Goal: Information Seeking & Learning: Learn about a topic

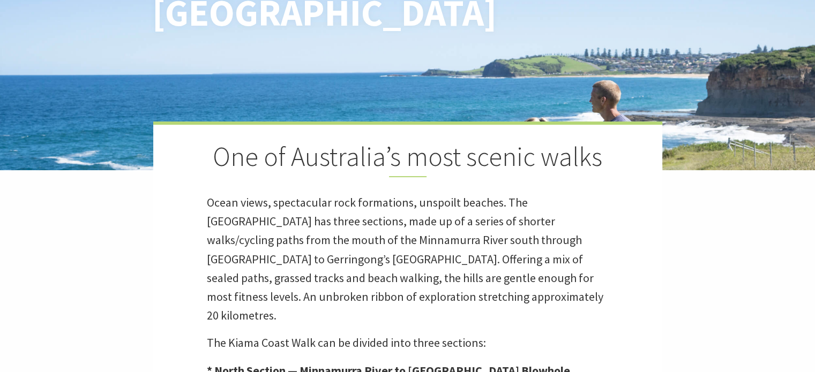
scroll to position [357, 0]
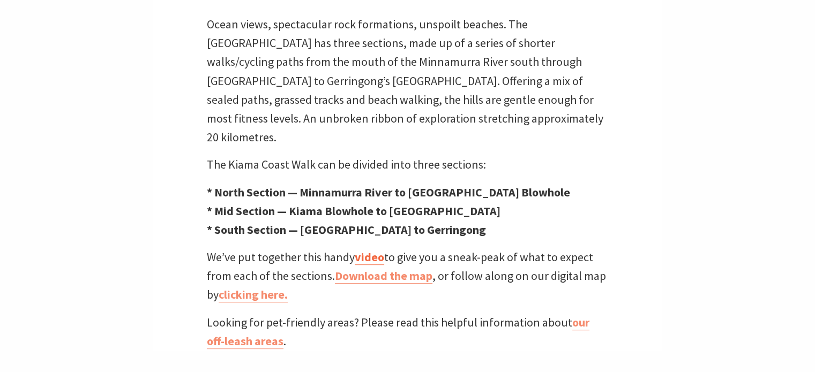
click at [367, 250] on link "video" at bounding box center [369, 258] width 29 height 16
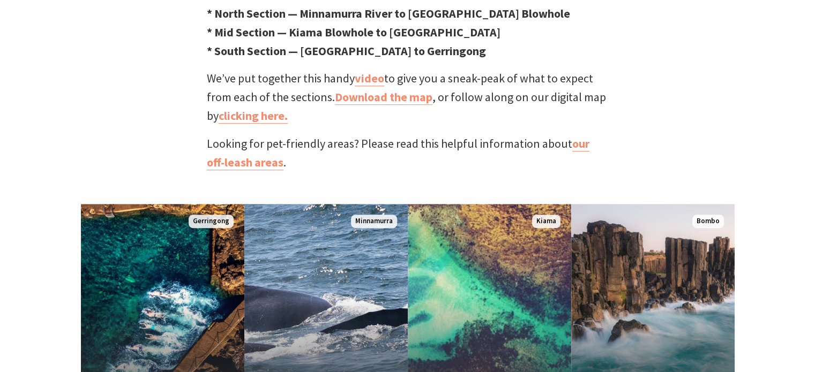
scroll to position [714, 0]
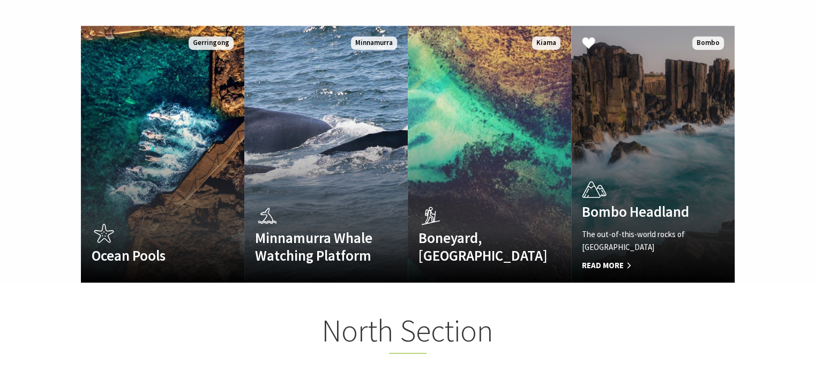
click at [636, 153] on link "Bombo Headland The out-of-this-world rocks of Bombo Headland Read More Bombo" at bounding box center [652, 154] width 163 height 257
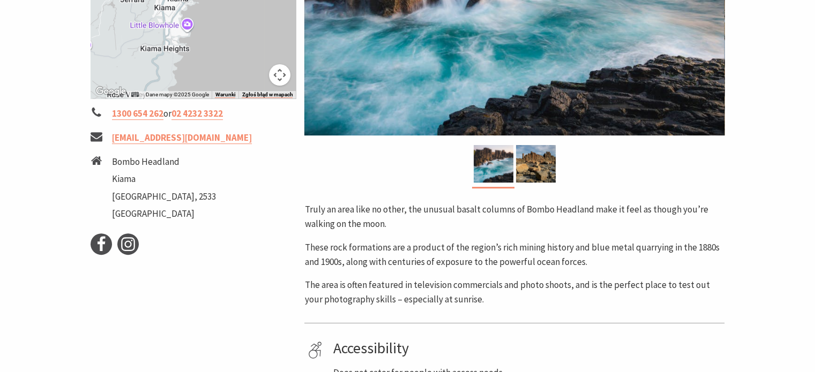
scroll to position [28, 0]
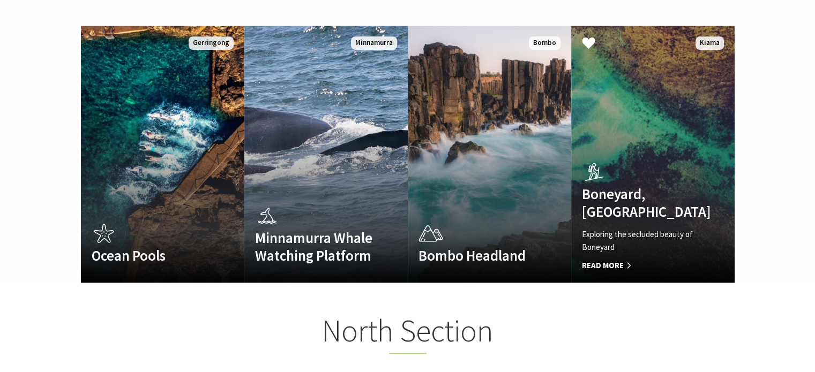
scroll to position [363, 828]
click at [628, 168] on div "Boneyard, Kiama Exploring the secluded beauty of Boneyard Read More" at bounding box center [640, 216] width 139 height 114
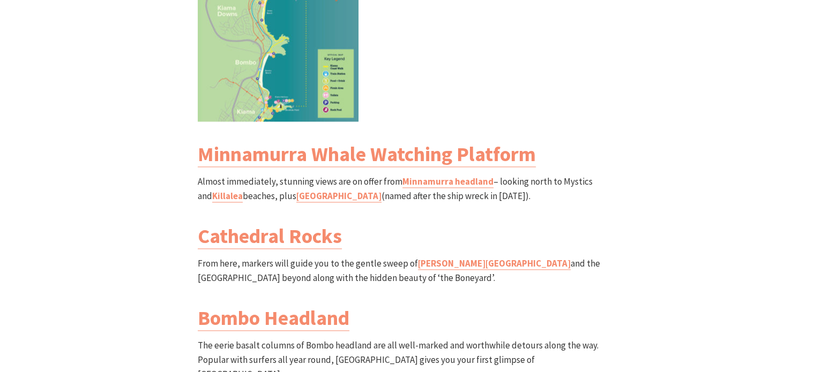
scroll to position [1429, 0]
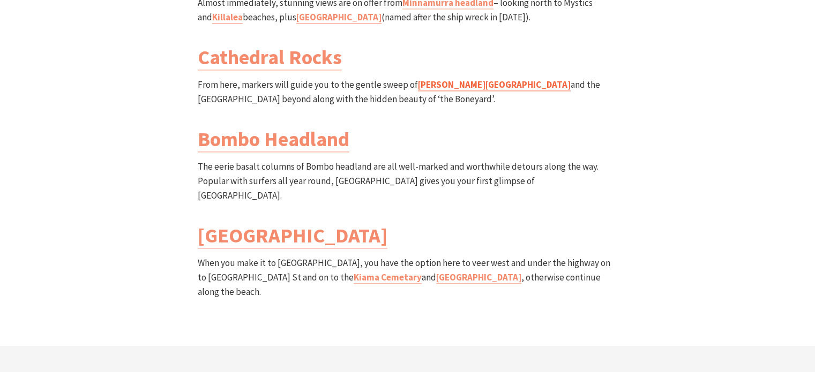
click at [437, 79] on link "[PERSON_NAME][GEOGRAPHIC_DATA]" at bounding box center [494, 85] width 153 height 12
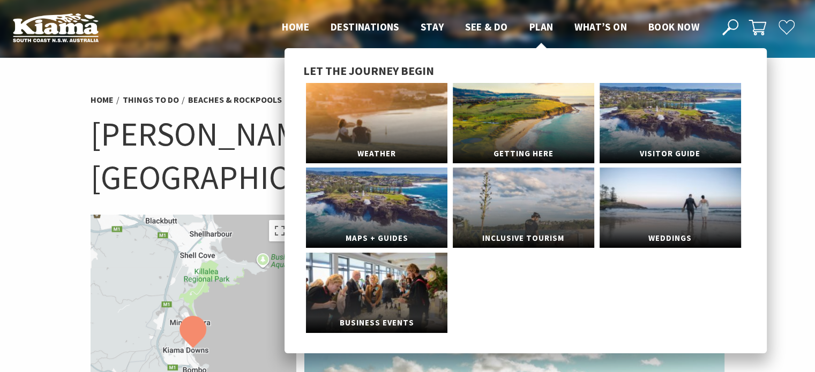
click at [544, 23] on span "Plan" at bounding box center [541, 26] width 24 height 13
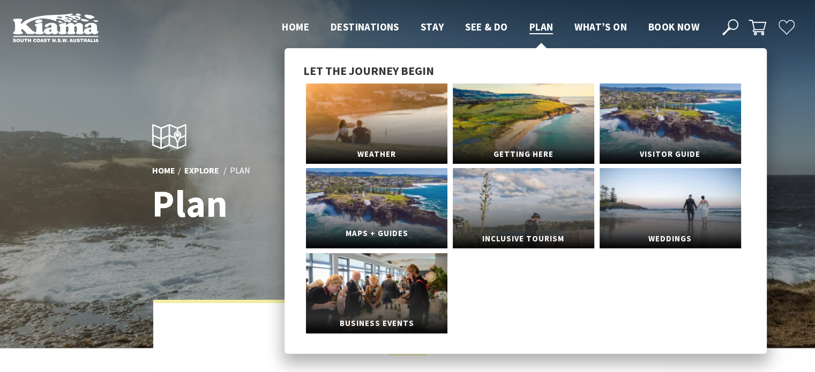
click at [392, 197] on link "Maps + Guides" at bounding box center [376, 208] width 141 height 80
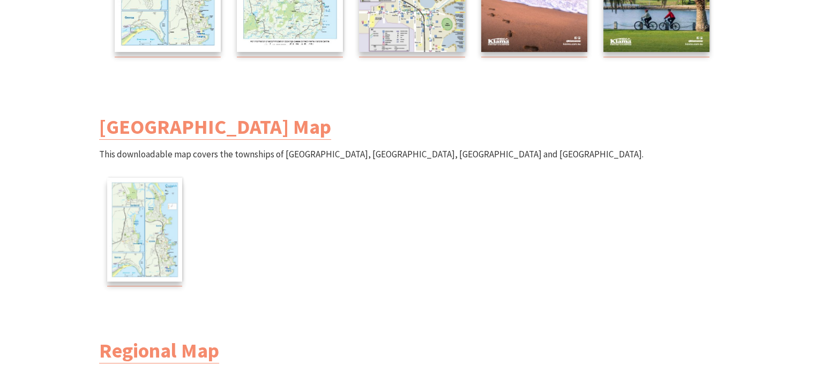
scroll to position [178, 0]
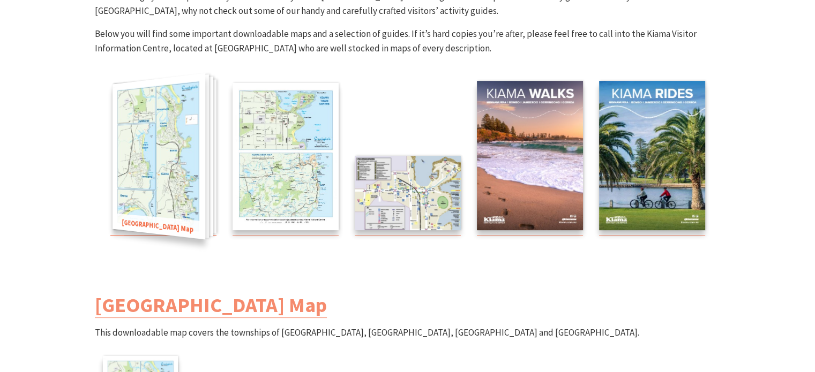
click at [153, 151] on img at bounding box center [158, 156] width 93 height 167
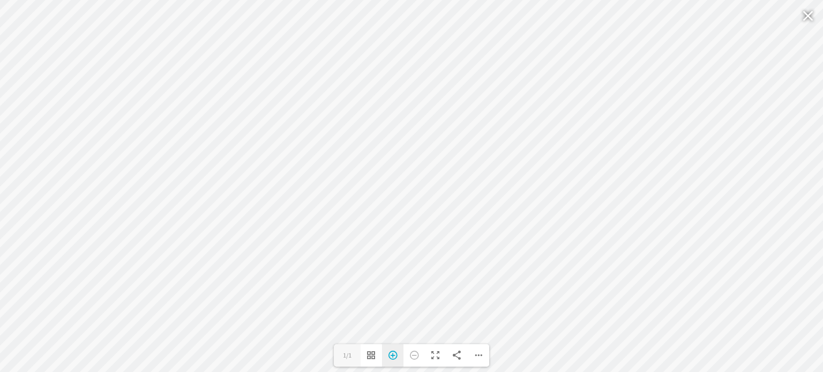
click at [394, 358] on div "Zoom In" at bounding box center [392, 356] width 21 height 23
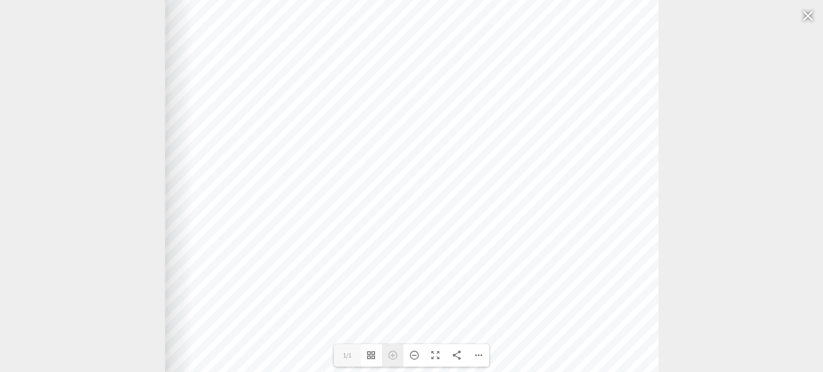
click at [392, 355] on div "Zoom In" at bounding box center [392, 356] width 21 height 23
click at [392, 354] on div "Zoom In" at bounding box center [392, 356] width 21 height 23
drag, startPoint x: 392, startPoint y: 359, endPoint x: 392, endPoint y: 336, distance: 23.0
click at [392, 359] on div "Zoom In" at bounding box center [392, 356] width 21 height 23
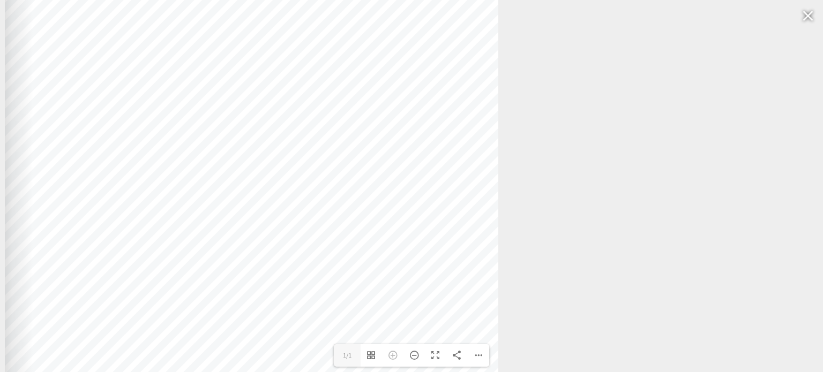
drag, startPoint x: 408, startPoint y: 251, endPoint x: 241, endPoint y: 320, distance: 181.1
click at [241, 320] on div at bounding box center [252, 204] width 494 height 686
drag, startPoint x: 330, startPoint y: 145, endPoint x: 344, endPoint y: 339, distance: 195.0
click at [344, 339] on div at bounding box center [249, 342] width 494 height 686
drag, startPoint x: 323, startPoint y: 169, endPoint x: 302, endPoint y: 164, distance: 21.6
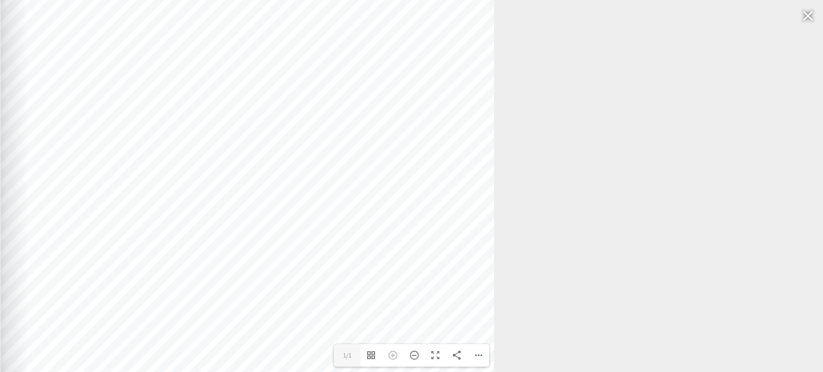
click at [309, 173] on div at bounding box center [248, 302] width 494 height 686
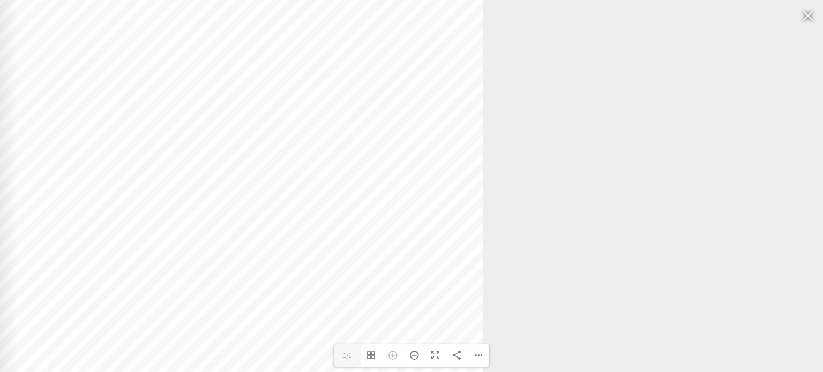
drag, startPoint x: 281, startPoint y: 160, endPoint x: 274, endPoint y: -6, distance: 166.3
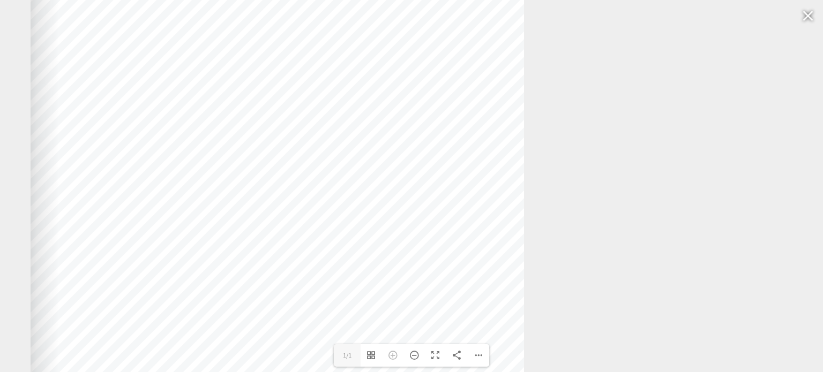
drag, startPoint x: 321, startPoint y: 102, endPoint x: 310, endPoint y: 47, distance: 56.2
click at [313, 23] on div at bounding box center [278, 168] width 494 height 686
drag, startPoint x: 397, startPoint y: 156, endPoint x: 392, endPoint y: 191, distance: 35.1
click at [392, 191] on div at bounding box center [272, 204] width 494 height 686
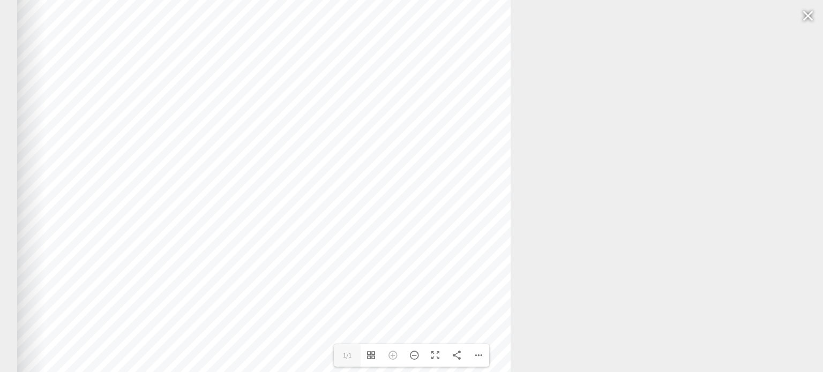
drag, startPoint x: 373, startPoint y: 222, endPoint x: 365, endPoint y: 215, distance: 10.2
click at [365, 215] on div at bounding box center [264, 197] width 494 height 686
drag, startPoint x: 403, startPoint y: 160, endPoint x: 405, endPoint y: 200, distance: 40.2
click at [405, 200] on div at bounding box center [266, 237] width 494 height 686
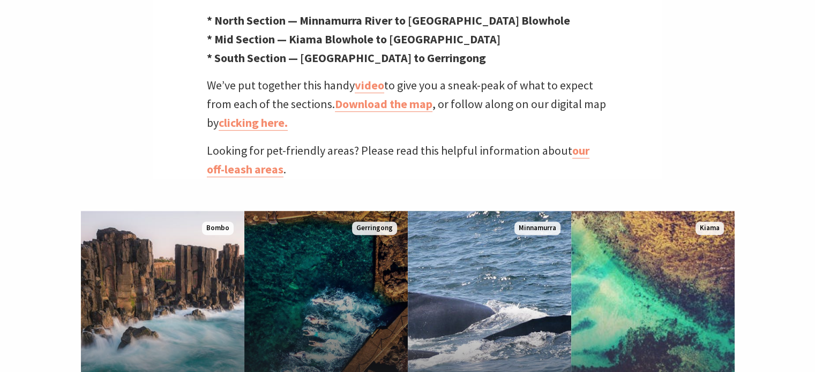
scroll to position [536, 0]
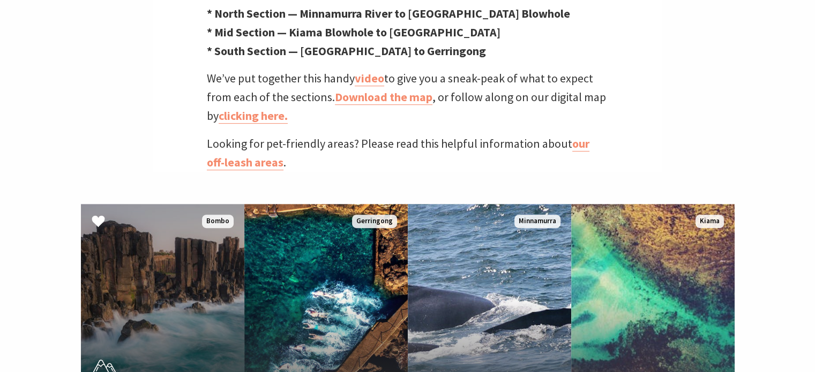
click at [171, 265] on link "Bombo Headland The out-of-this-world rocks of [GEOGRAPHIC_DATA] Read More Bombo" at bounding box center [162, 332] width 163 height 257
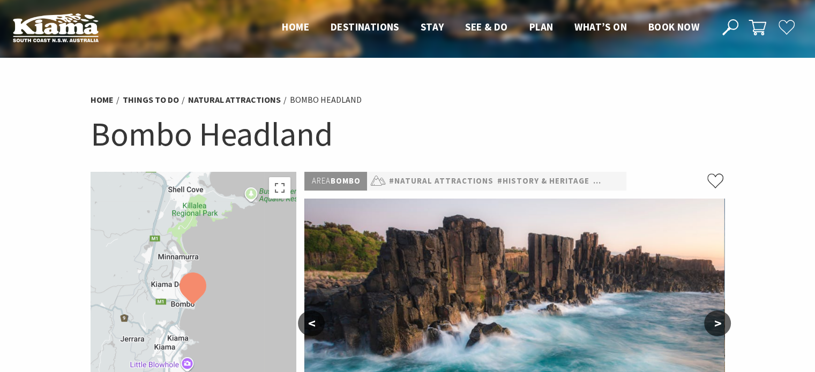
click at [724, 325] on button ">" at bounding box center [717, 324] width 27 height 26
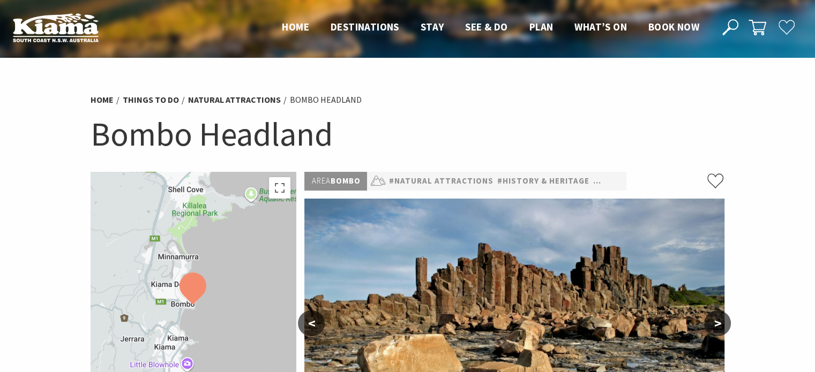
click at [724, 325] on button ">" at bounding box center [717, 324] width 27 height 26
click at [718, 327] on button ">" at bounding box center [717, 324] width 27 height 26
click at [321, 323] on button "<" at bounding box center [311, 324] width 27 height 26
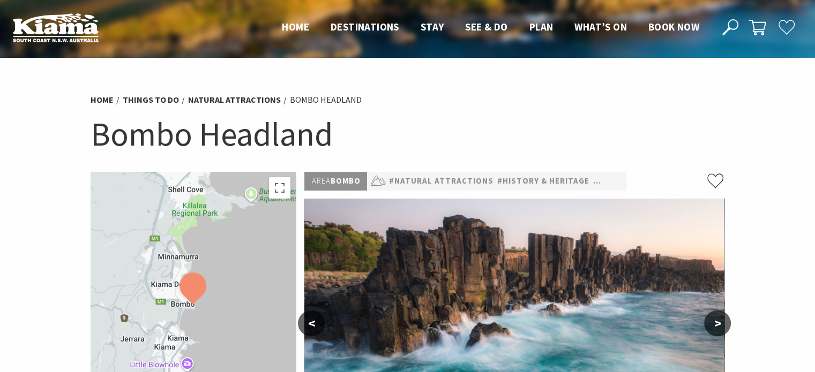
click at [180, 251] on div at bounding box center [194, 305] width 206 height 266
click at [726, 325] on button ">" at bounding box center [717, 324] width 27 height 26
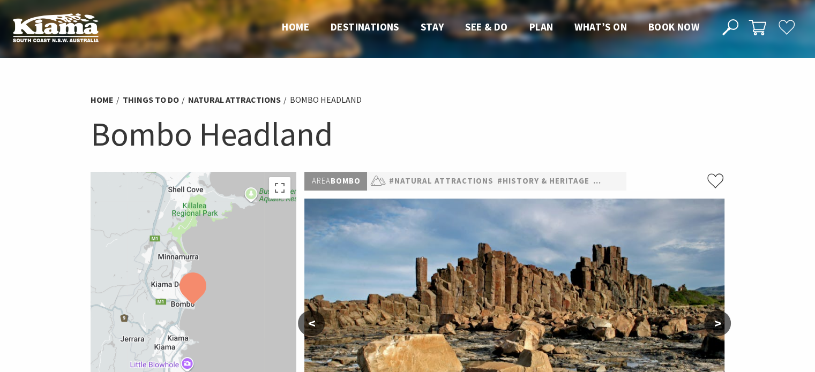
click at [726, 325] on button ">" at bounding box center [717, 324] width 27 height 26
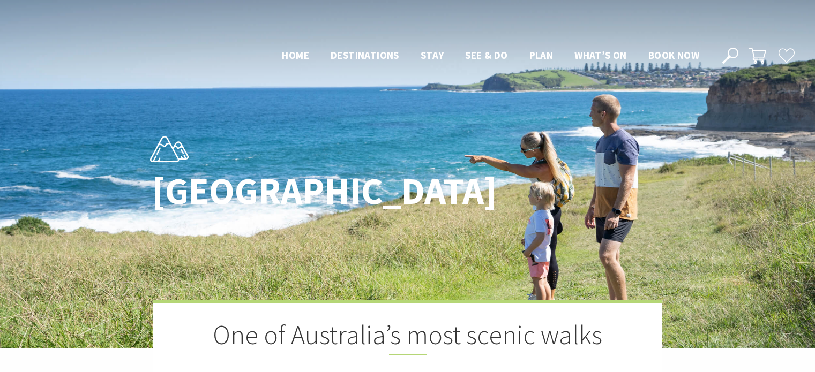
scroll to position [536, 0]
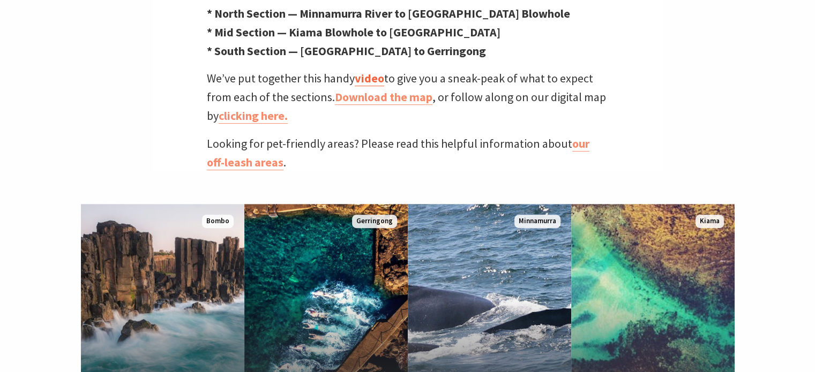
click at [361, 71] on link "video" at bounding box center [369, 79] width 29 height 16
